Goal: Task Accomplishment & Management: Use online tool/utility

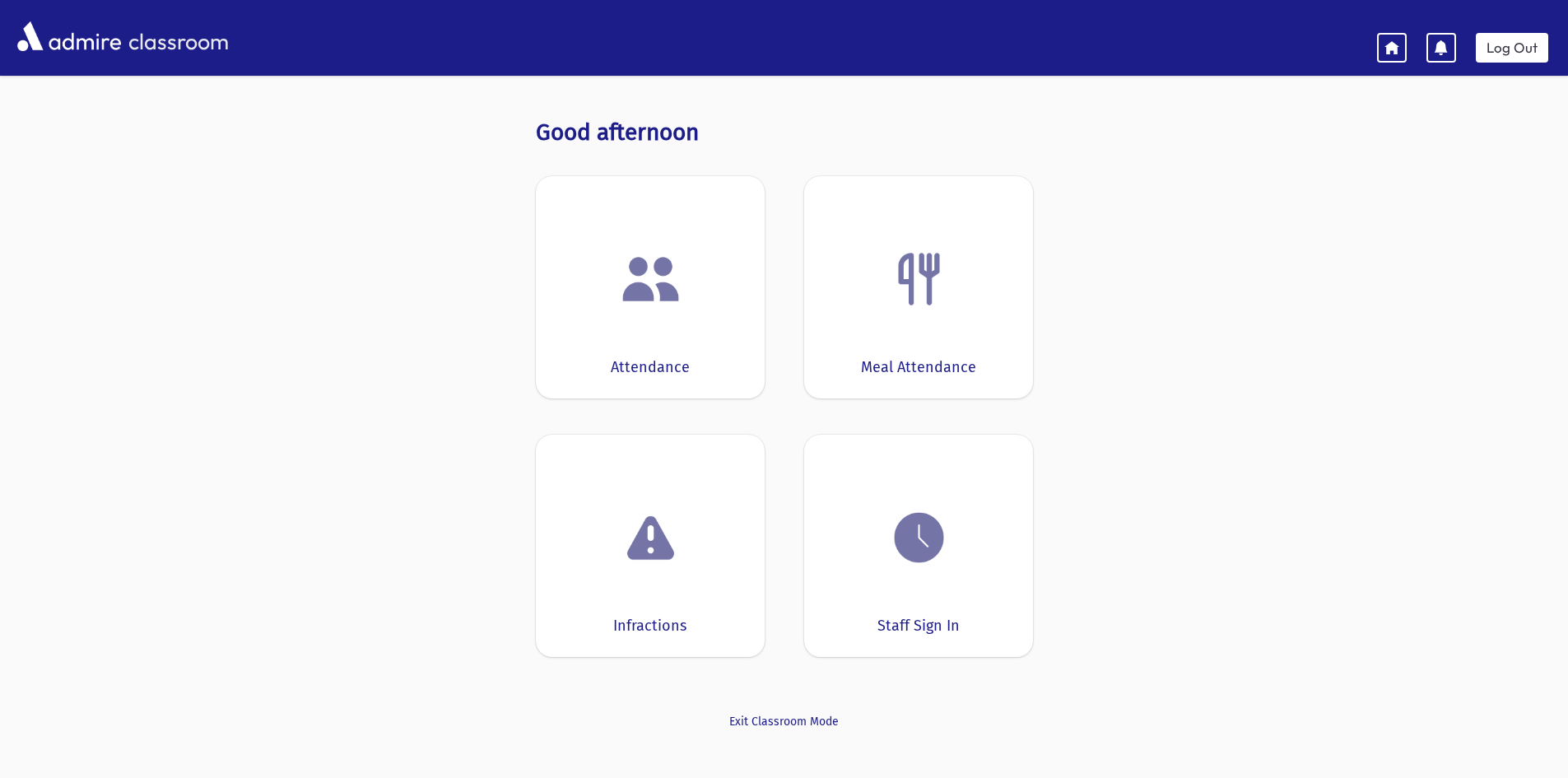
click at [907, 565] on img at bounding box center [918, 537] width 62 height 62
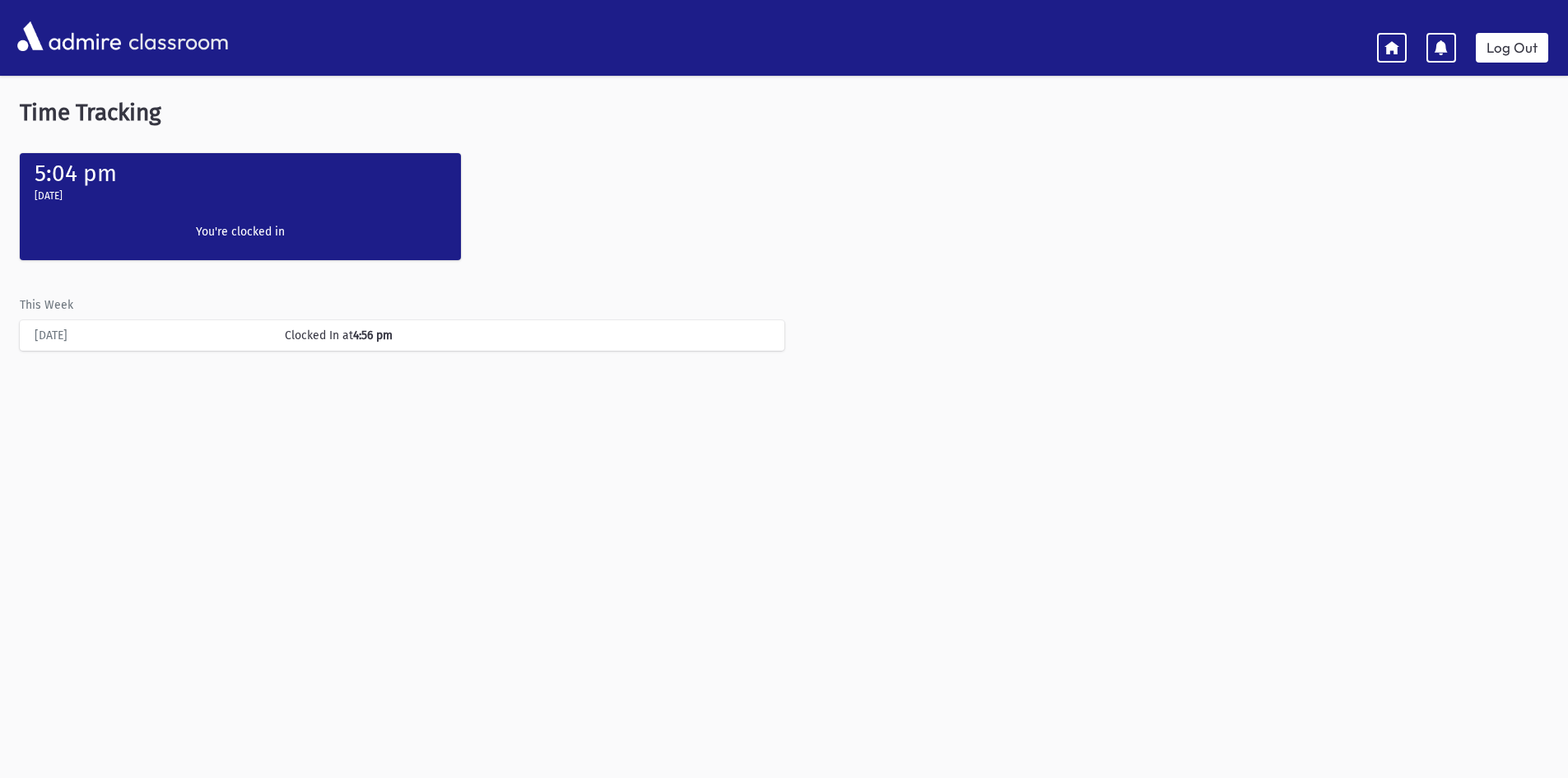
click at [254, 233] on label "You're clocked in" at bounding box center [240, 232] width 195 height 18
click at [322, 327] on div "Clocked In at 4:56 pm" at bounding box center [527, 335] width 501 height 18
click at [255, 228] on label "You're clocked in" at bounding box center [240, 232] width 195 height 18
click at [1505, 40] on link "Log Out" at bounding box center [1512, 47] width 73 height 30
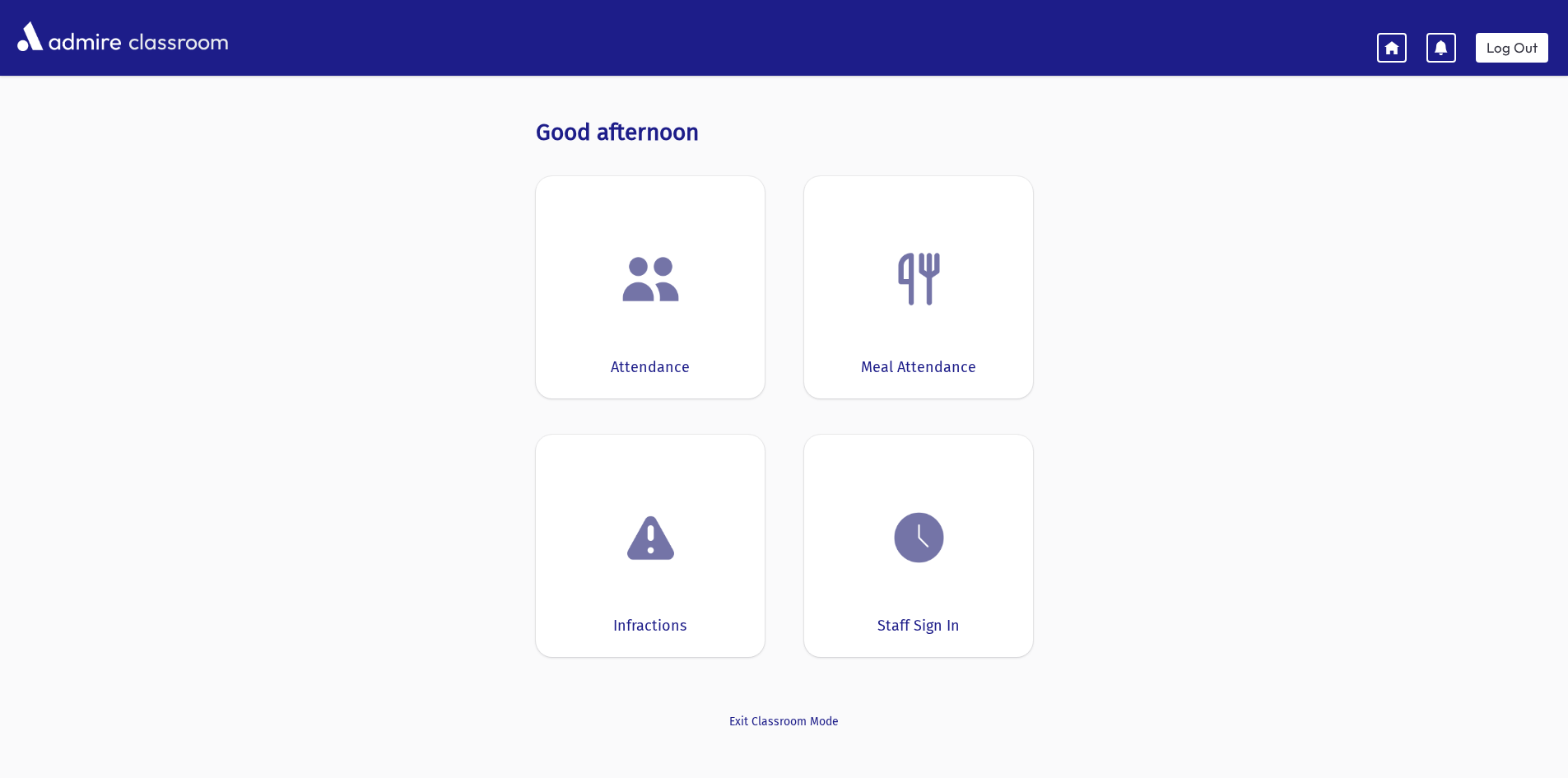
drag, startPoint x: 1003, startPoint y: 545, endPoint x: 985, endPoint y: 546, distance: 18.0
click at [1002, 545] on div at bounding box center [918, 537] width 178 height 62
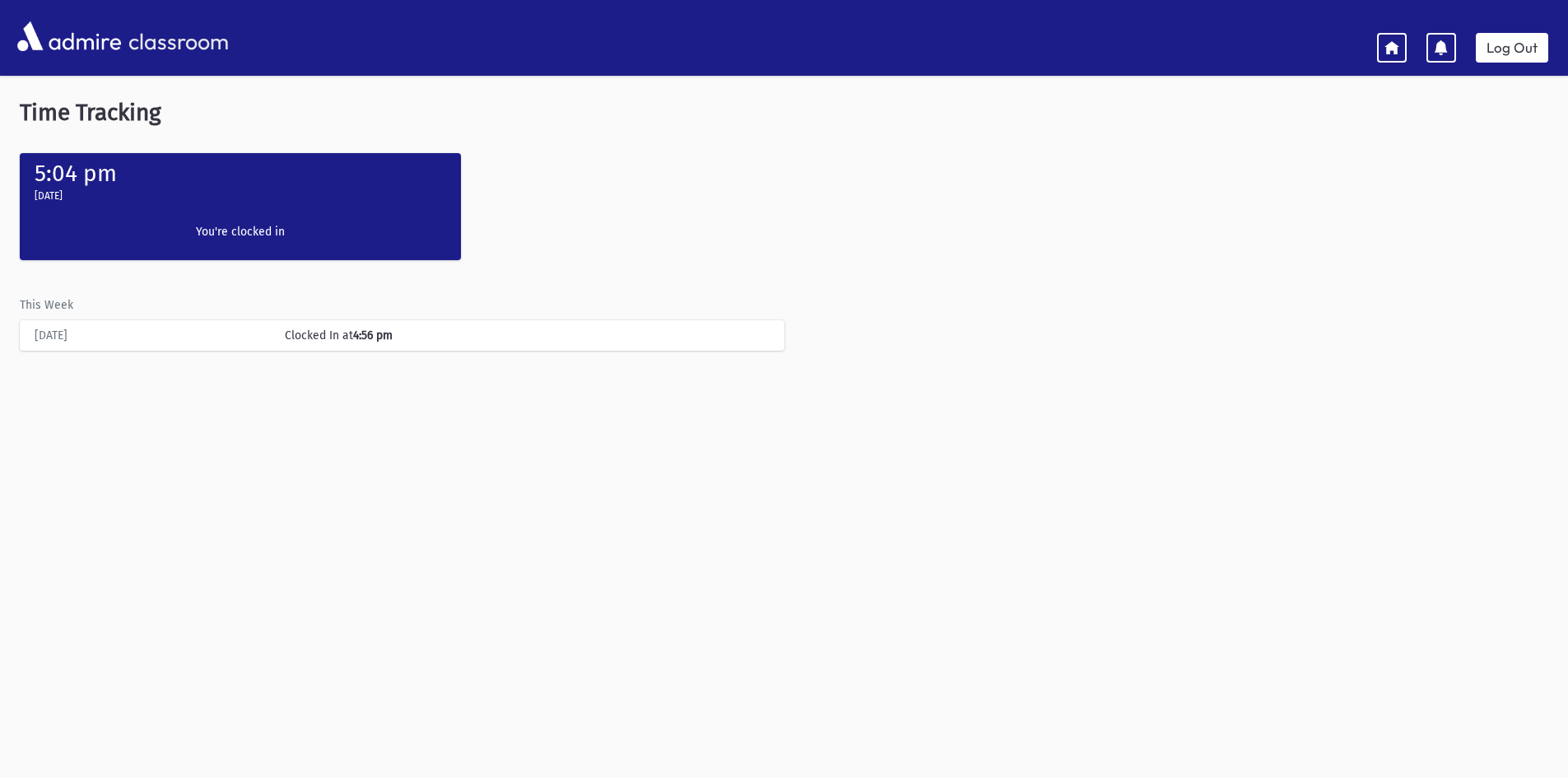
click at [338, 350] on div "[DATE] Clocked In at 4:56 pm" at bounding box center [402, 335] width 748 height 31
drag, startPoint x: 398, startPoint y: 333, endPoint x: 325, endPoint y: 332, distance: 73.0
click at [353, 332] on div "Clocked In at 4:56 pm" at bounding box center [527, 335] width 501 height 18
click at [62, 328] on div "[DATE]" at bounding box center [151, 335] width 250 height 18
click at [51, 315] on div "This Week Today Clocked In at 4:56 pm" at bounding box center [784, 314] width 1528 height 74
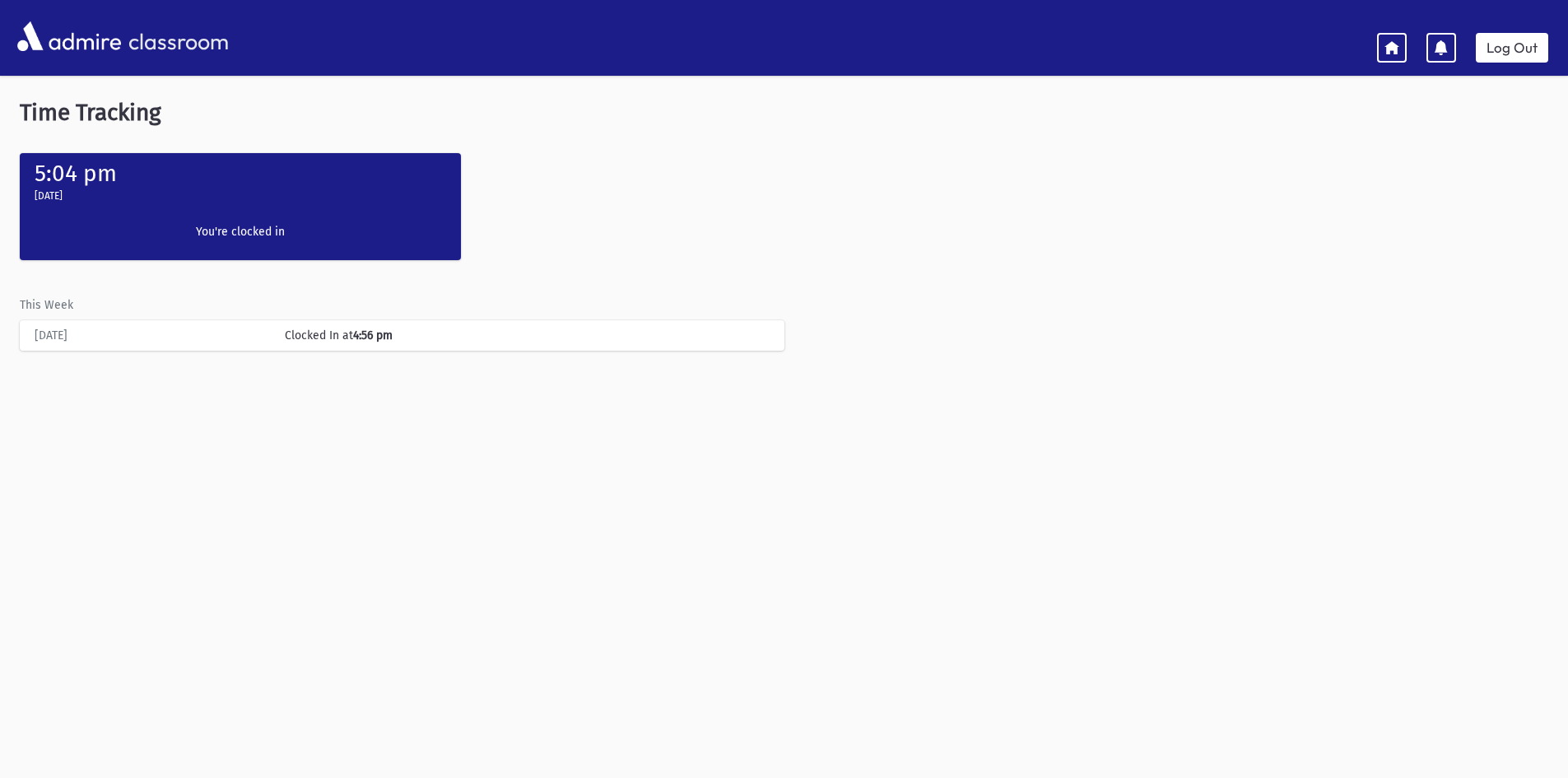
click at [78, 168] on label "5:04 pm" at bounding box center [75, 173] width 82 height 27
click at [246, 232] on label "You're clocked in" at bounding box center [240, 232] width 195 height 18
click at [1403, 47] on link at bounding box center [1392, 47] width 30 height 30
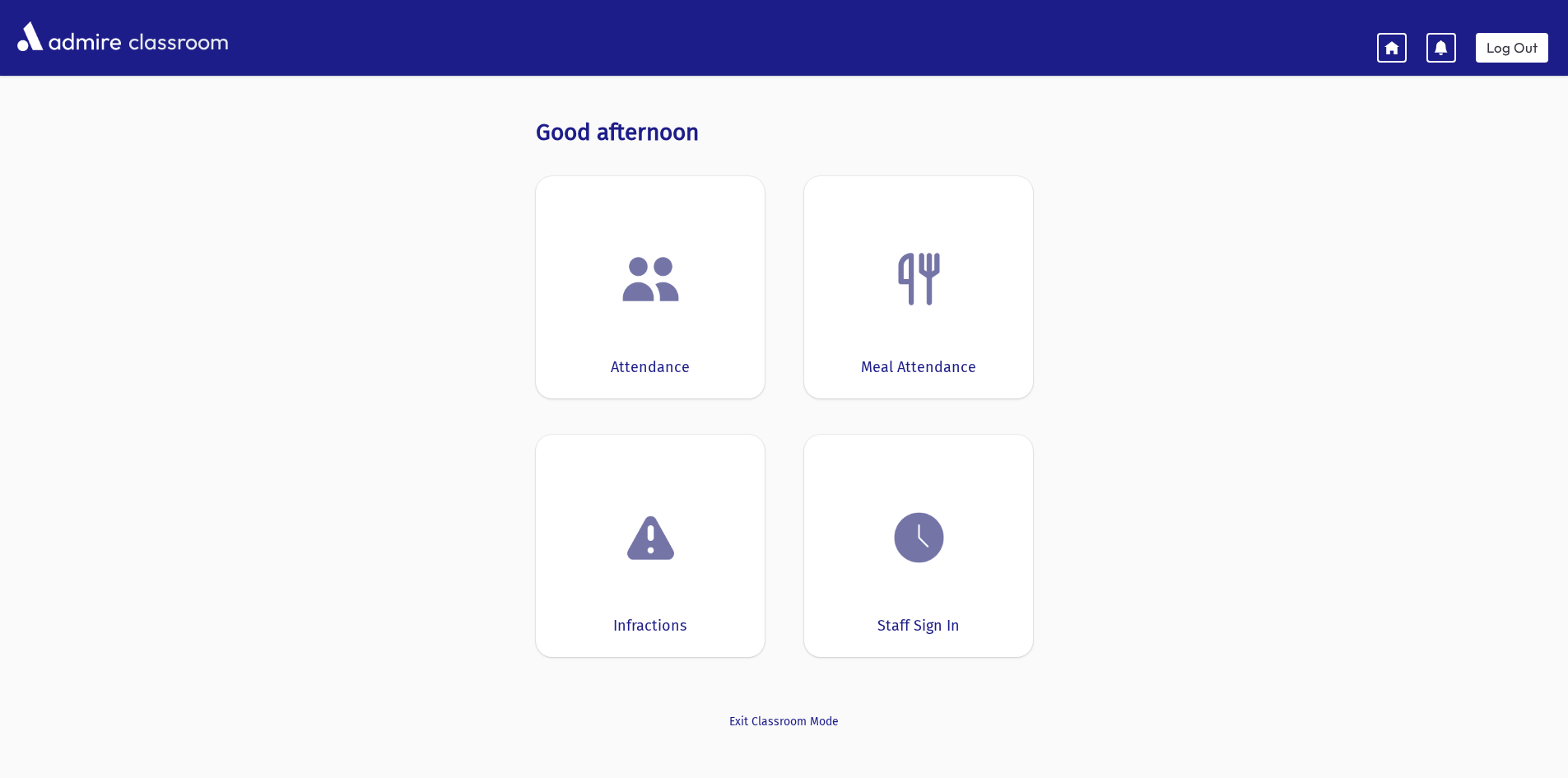
click at [946, 572] on div "Staff Sign In" at bounding box center [918, 545] width 229 height 222
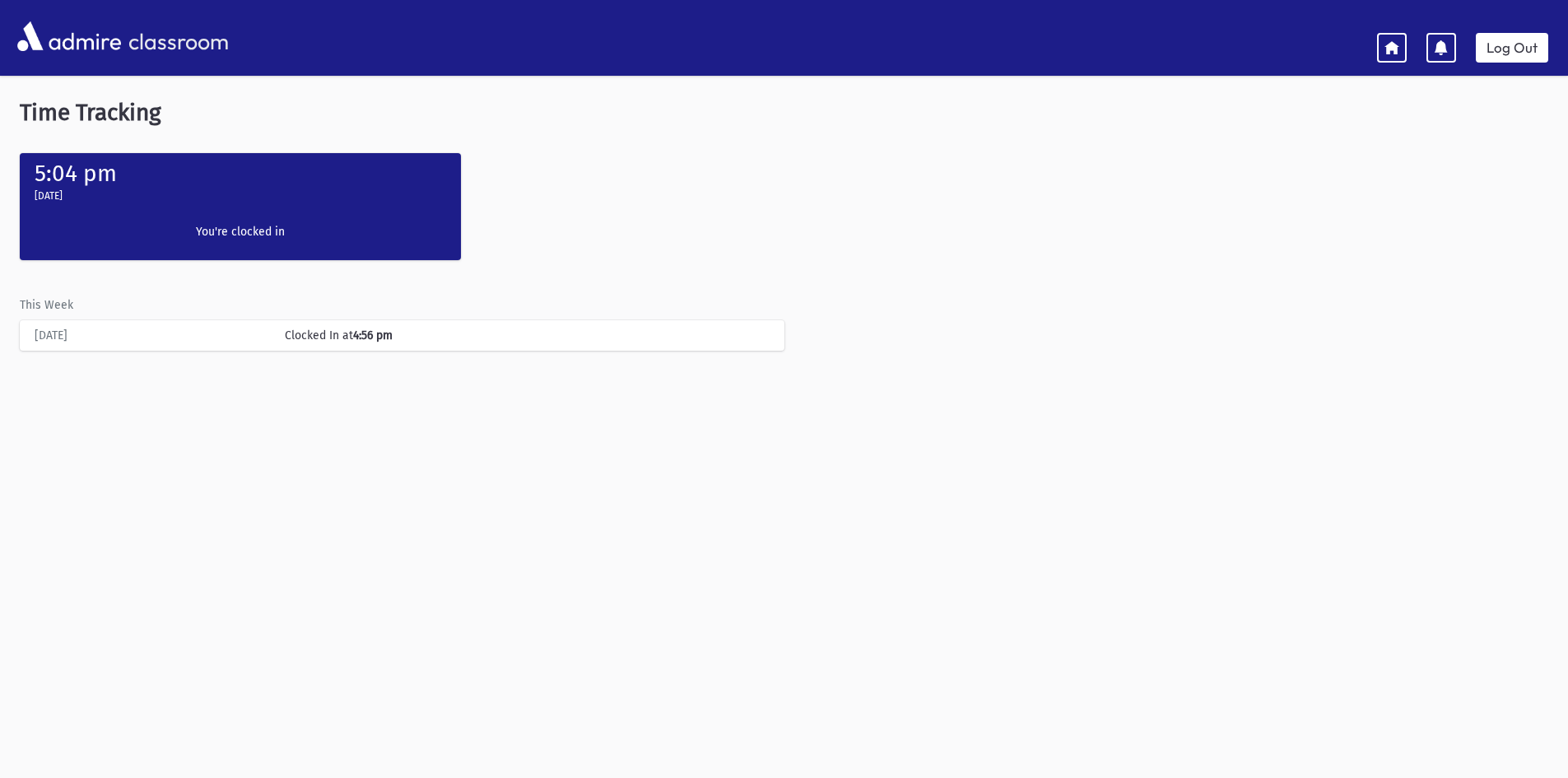
click at [307, 237] on label "You're clocked in" at bounding box center [240, 232] width 195 height 18
click at [1442, 52] on icon at bounding box center [1441, 47] width 15 height 15
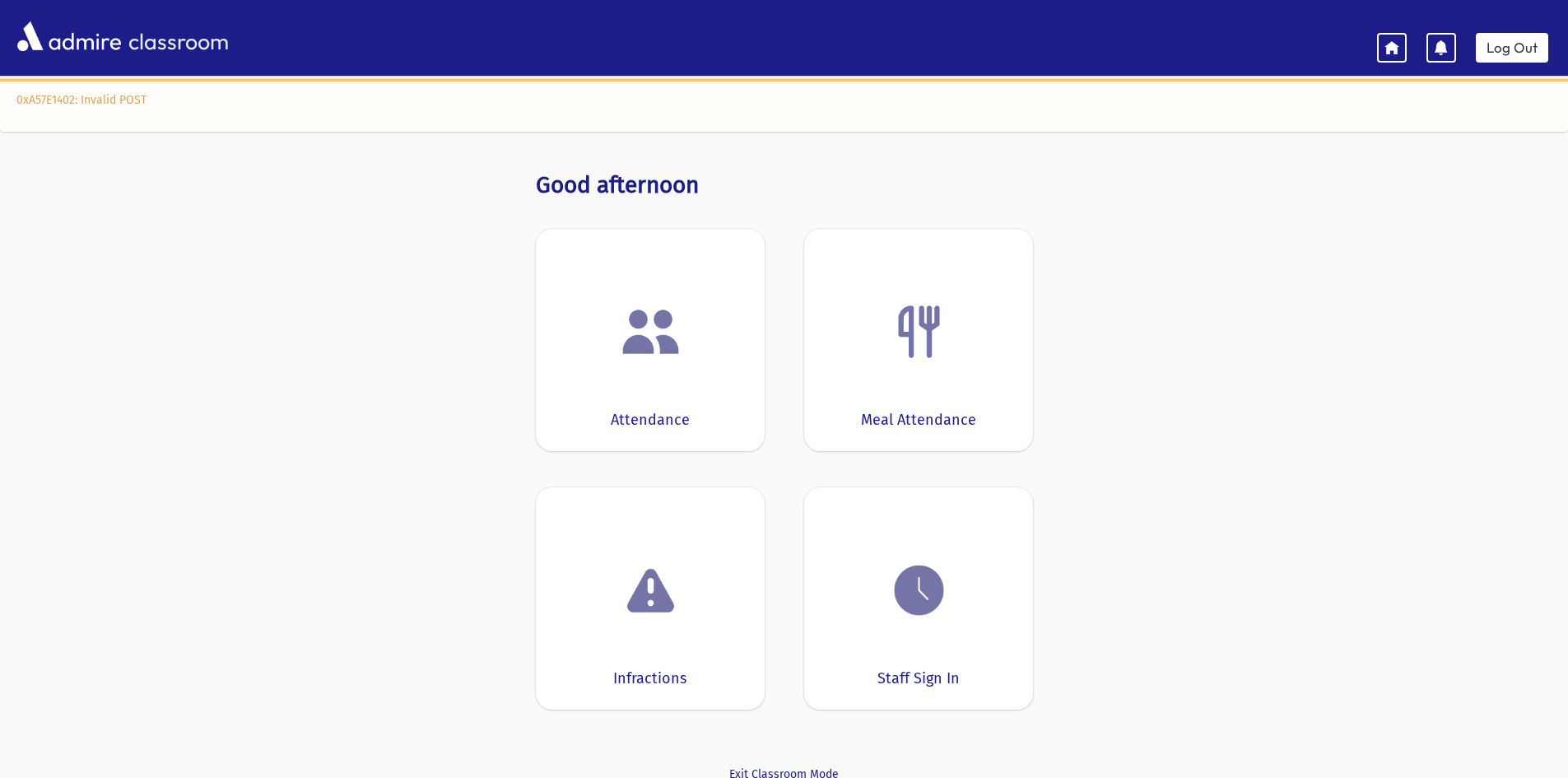
click at [931, 624] on div "Staff Sign In" at bounding box center [918, 598] width 229 height 222
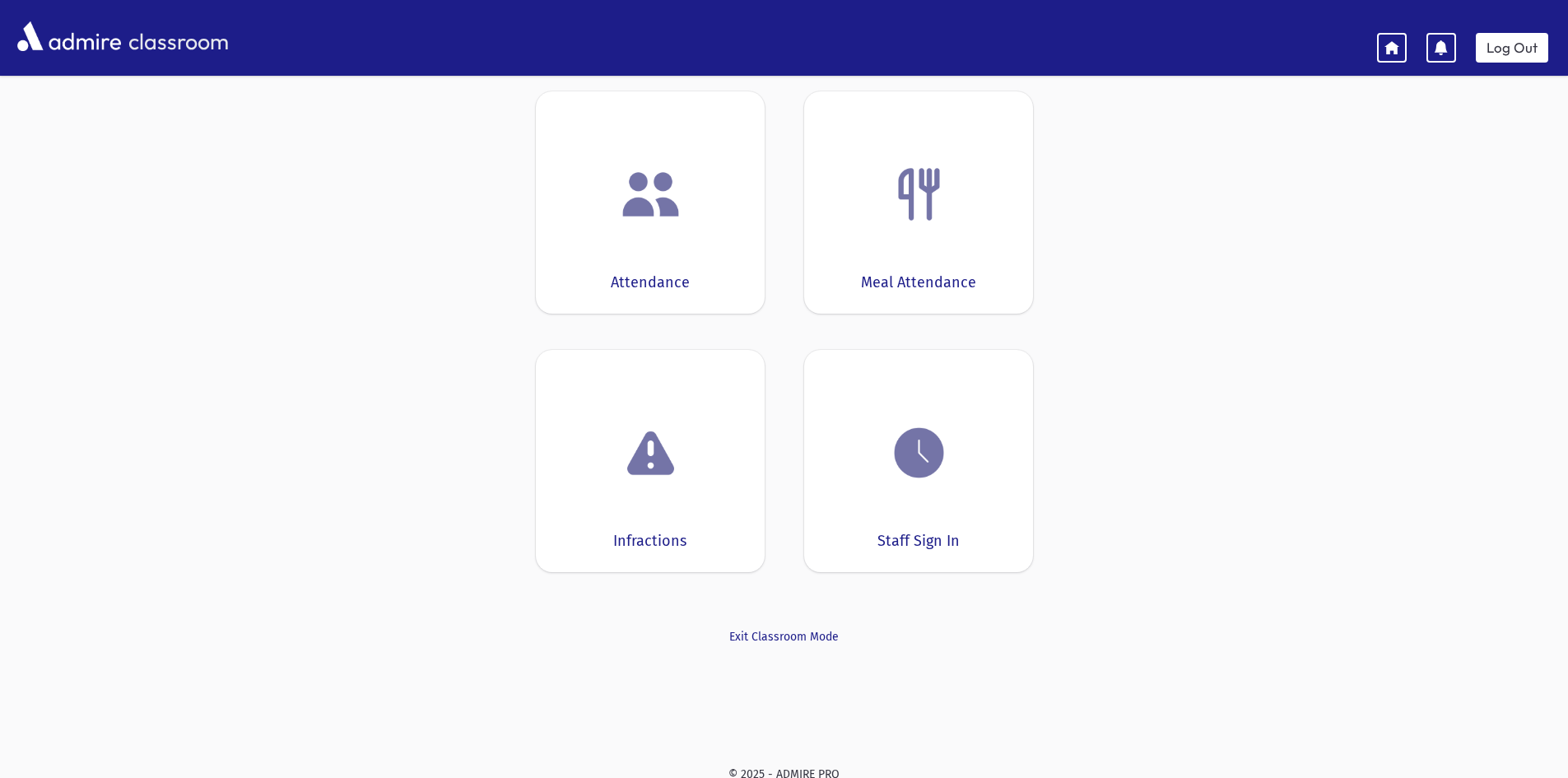
scroll to position [142, 0]
click at [760, 625] on link "Exit Classroom Mode" at bounding box center [784, 631] width 497 height 18
